Goal: Task Accomplishment & Management: Use online tool/utility

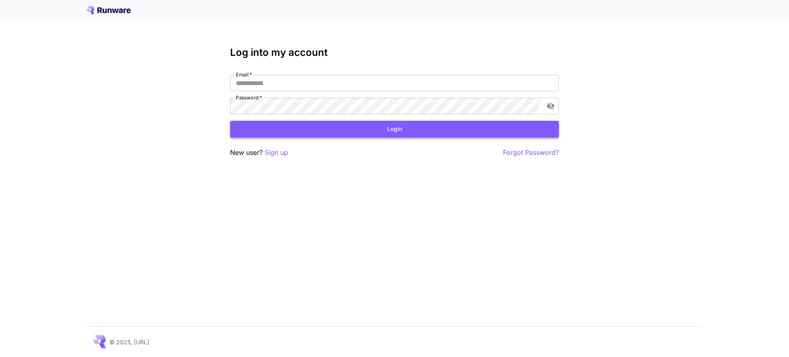
type input "**********"
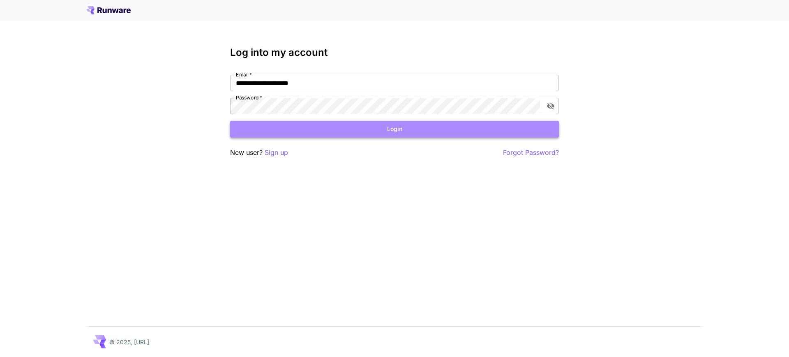
click at [401, 128] on button "Login" at bounding box center [394, 129] width 329 height 17
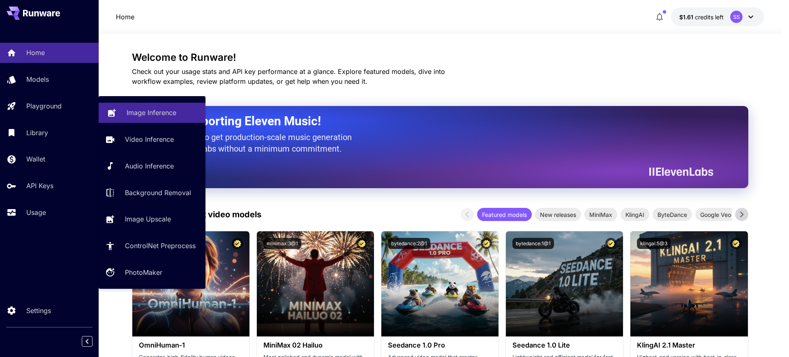
click at [134, 114] on p "Image Inference" at bounding box center [152, 113] width 50 height 10
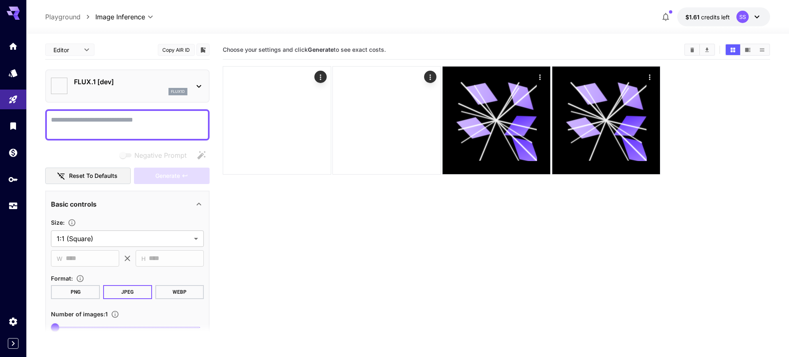
type input "**********"
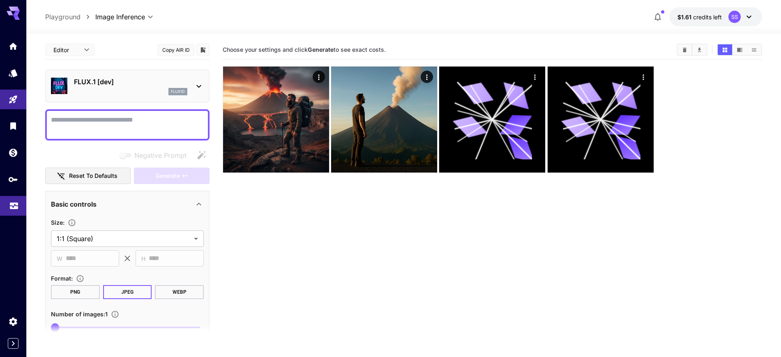
click at [14, 213] on link at bounding box center [13, 206] width 26 height 20
click at [13, 212] on link at bounding box center [13, 206] width 26 height 20
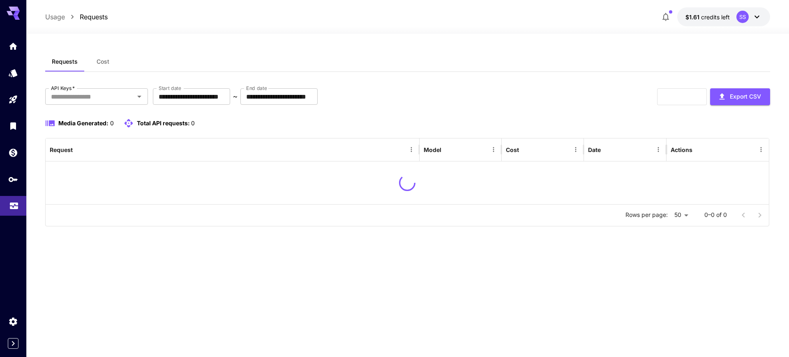
click at [12, 212] on link at bounding box center [13, 206] width 26 height 20
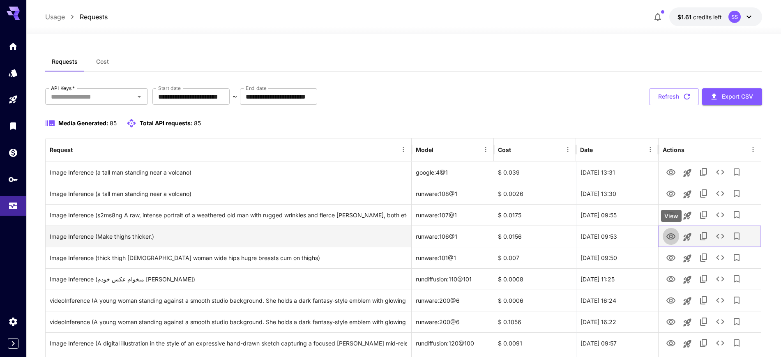
click at [671, 235] on icon "View" at bounding box center [670, 236] width 9 height 6
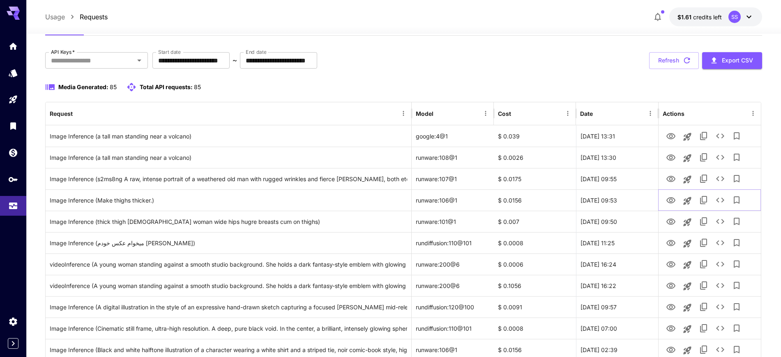
scroll to position [51, 0]
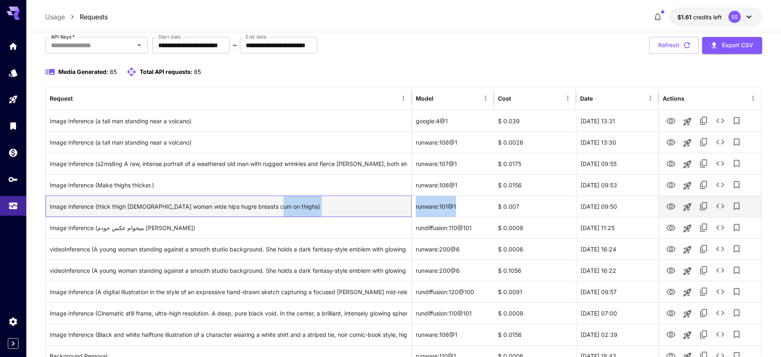
drag, startPoint x: 274, startPoint y: 205, endPoint x: 479, endPoint y: 208, distance: 205.0
click at [479, 208] on div "Image Inference (thick thigh asian woman wide hips hugre breasts cum on thighs)…" at bounding box center [403, 206] width 715 height 21
click at [439, 207] on div "runware:101@1" at bounding box center [453, 206] width 82 height 21
click at [468, 207] on div "runware:101@1" at bounding box center [453, 206] width 82 height 21
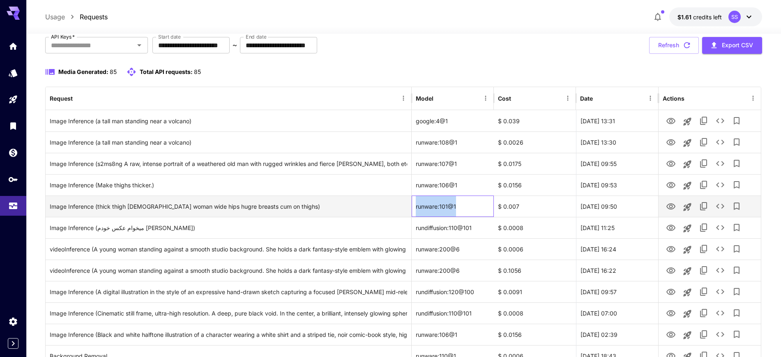
drag, startPoint x: 465, startPoint y: 203, endPoint x: 413, endPoint y: 204, distance: 52.2
click at [413, 204] on div "runware:101@1" at bounding box center [453, 206] width 82 height 21
copy div "runware:101@1"
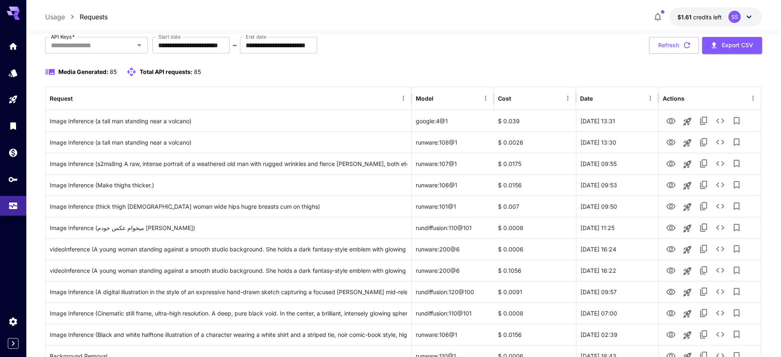
click at [422, 67] on div "Media Generated: 85 Total API requests: 85" at bounding box center [403, 72] width 717 height 10
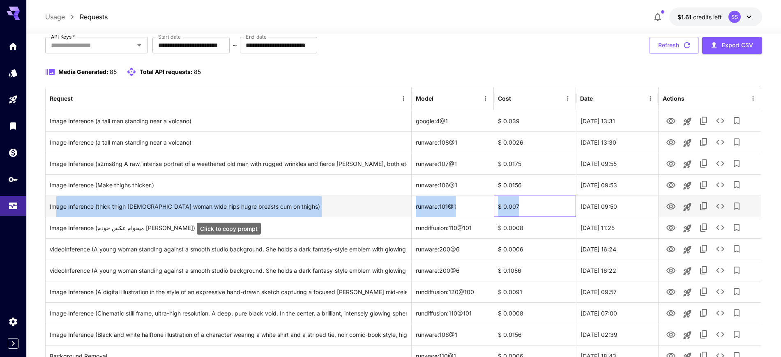
drag, startPoint x: 524, startPoint y: 206, endPoint x: 54, endPoint y: 207, distance: 470.0
click at [54, 207] on div "Image Inference (thick thigh asian woman wide hips hugre breasts cum on thighs)…" at bounding box center [403, 206] width 715 height 21
